Goal: Information Seeking & Learning: Learn about a topic

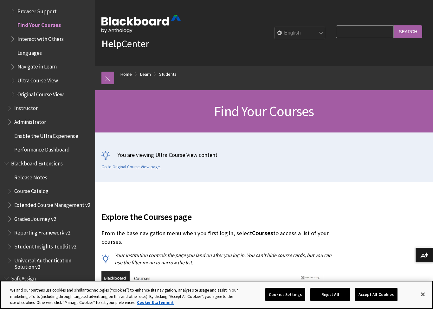
click at [372, 296] on button "Accept All Cookies" at bounding box center [376, 294] width 42 height 13
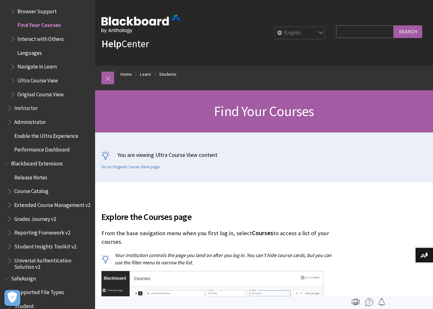
click at [170, 77] on link "Students" at bounding box center [167, 74] width 17 height 8
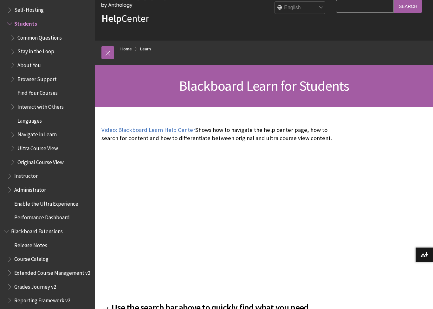
scroll to position [28, 0]
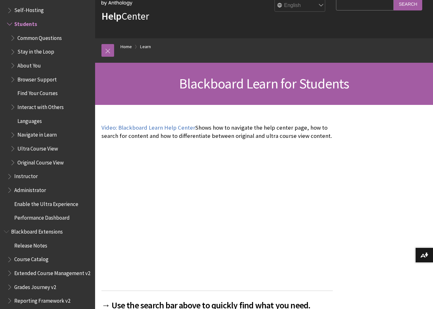
click at [114, 56] on link at bounding box center [107, 50] width 13 height 13
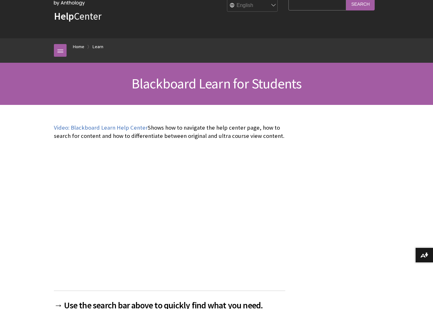
click at [62, 55] on link at bounding box center [60, 50] width 13 height 13
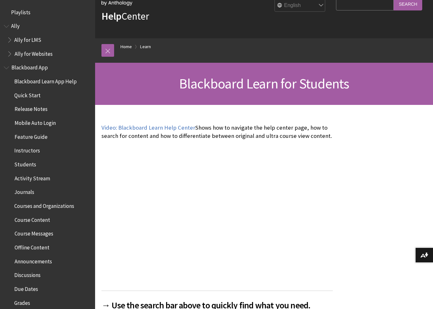
scroll to position [0, 0]
click at [31, 164] on span "Students" at bounding box center [25, 163] width 22 height 9
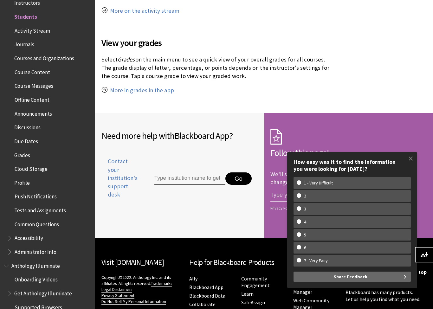
scroll to position [695, 0]
click at [412, 162] on span at bounding box center [410, 158] width 13 height 13
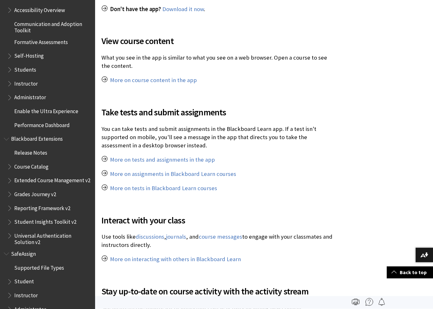
scroll to position [324, 0]
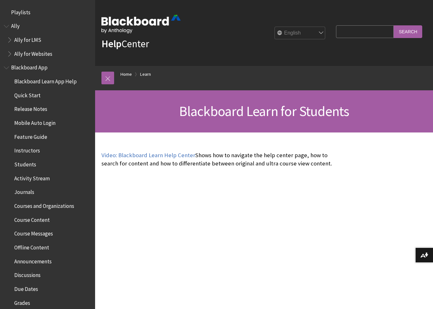
scroll to position [601, 0]
